Goal: Find specific page/section: Find specific page/section

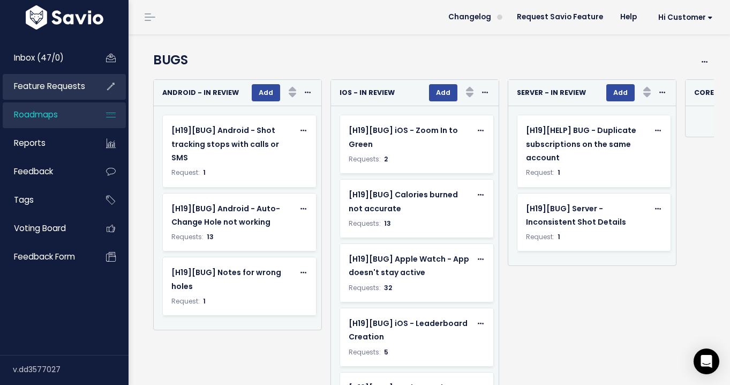
click at [87, 92] on link "Feature Requests" at bounding box center [46, 86] width 86 height 25
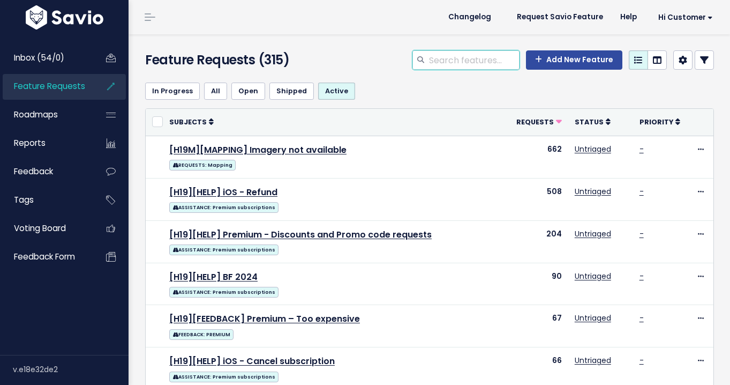
click at [451, 61] on input "search" at bounding box center [474, 59] width 92 height 19
type input "handicap"
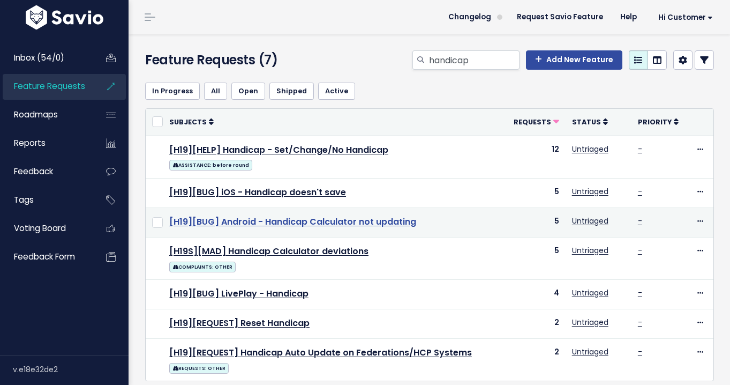
click at [326, 223] on link "[H19][BUG] Android - Handicap Calculator not updating" at bounding box center [292, 221] width 247 height 12
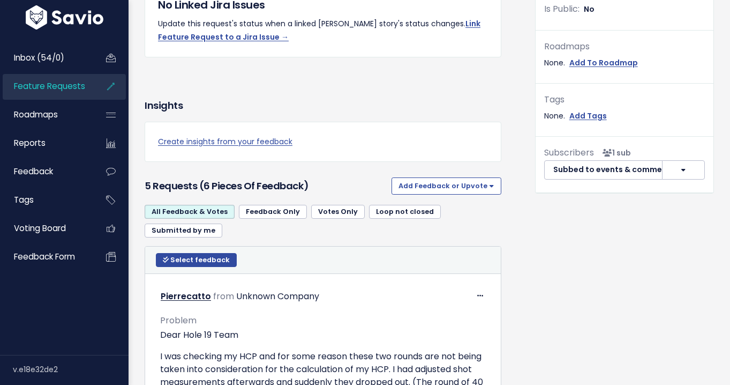
scroll to position [521, 0]
